Goal: Check status: Check status

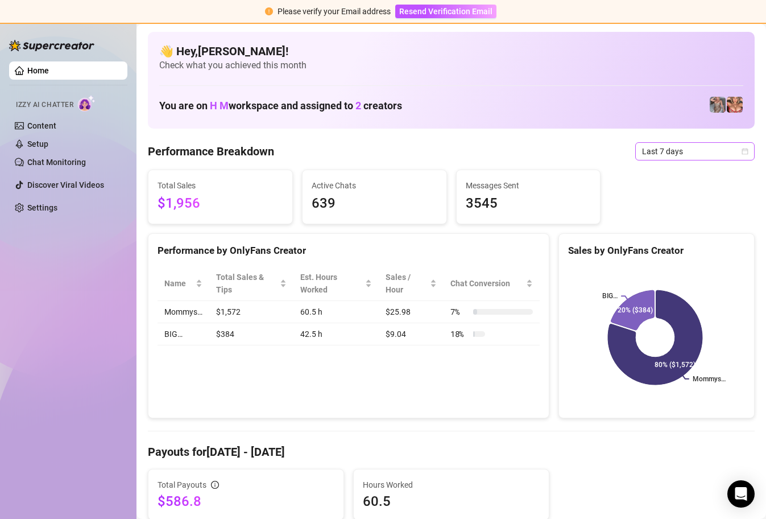
click at [741, 151] on icon "calendar" at bounding box center [744, 151] width 7 height 7
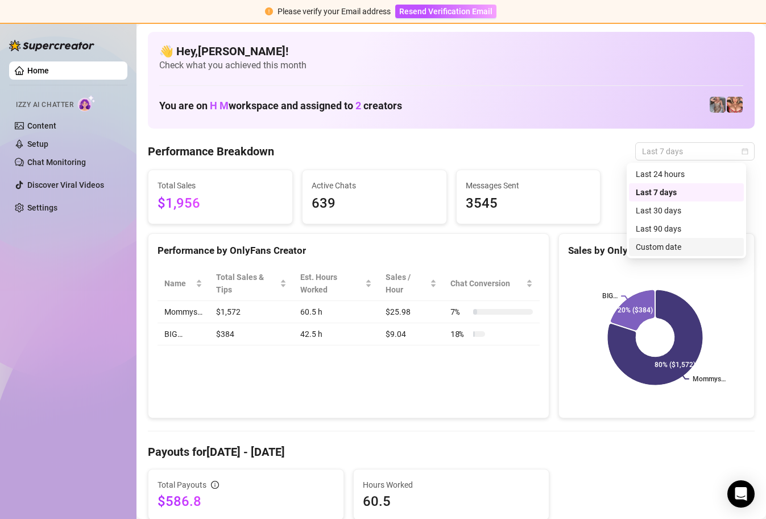
click at [674, 244] on div "Custom date" at bounding box center [686, 247] width 101 height 13
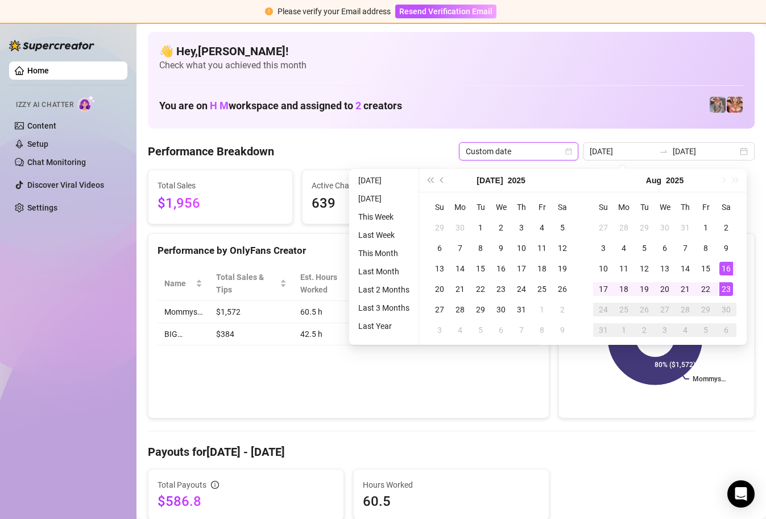
type input "[DATE]"
click at [722, 288] on div "23" at bounding box center [726, 289] width 14 height 14
type input "[DATE]"
